Goal: Information Seeking & Learning: Learn about a topic

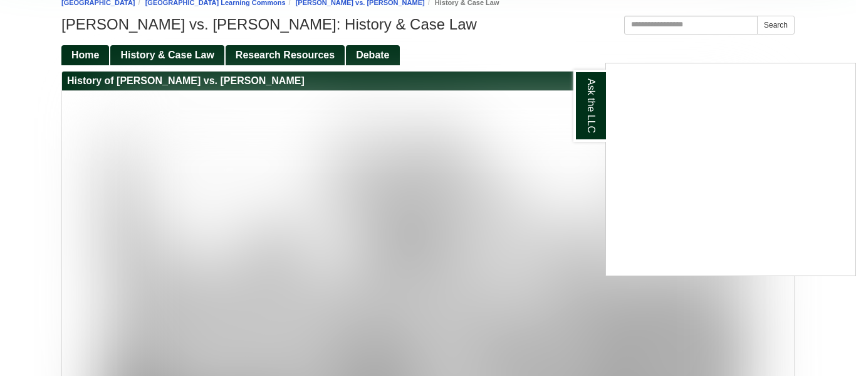
scroll to position [130, 0]
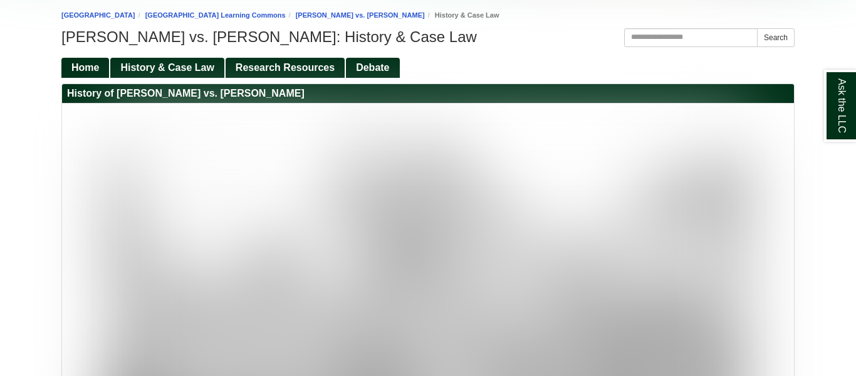
scroll to position [130, 0]
click at [167, 71] on span "History & Case Law" at bounding box center [166, 67] width 93 height 11
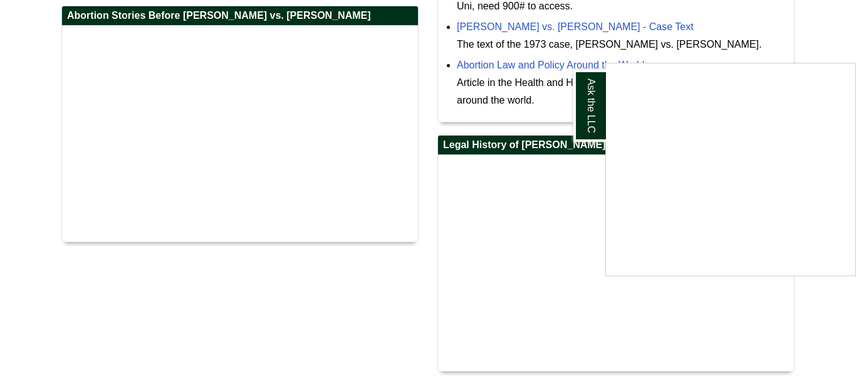
scroll to position [956, 0]
